Goal: Task Accomplishment & Management: Use online tool/utility

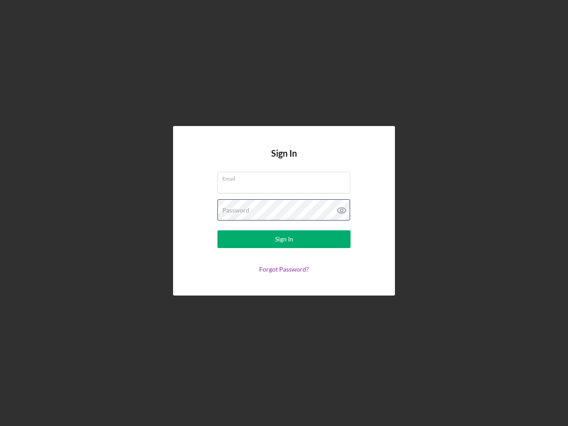
click at [284, 213] on div "Password" at bounding box center [284, 210] width 133 height 22
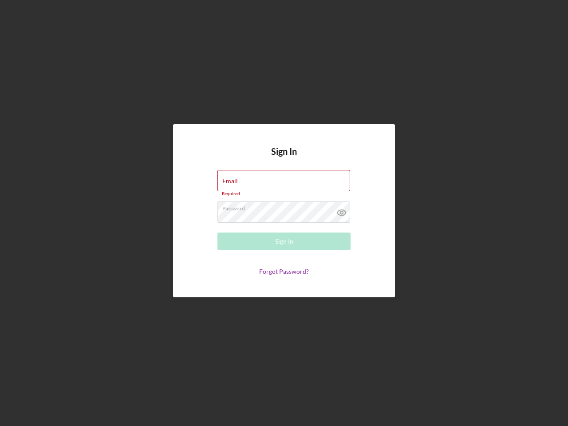
click at [342, 210] on icon at bounding box center [342, 213] width 22 height 22
